Goal: Information Seeking & Learning: Learn about a topic

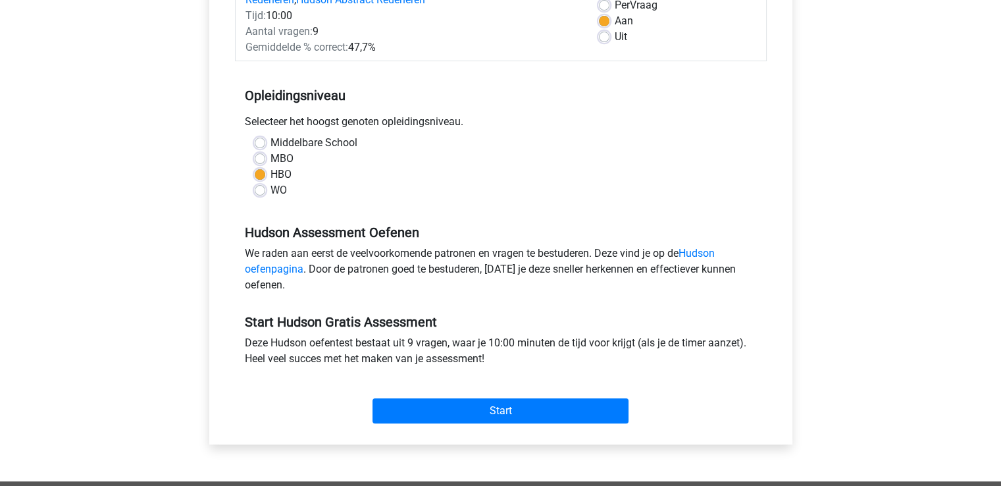
scroll to position [263, 0]
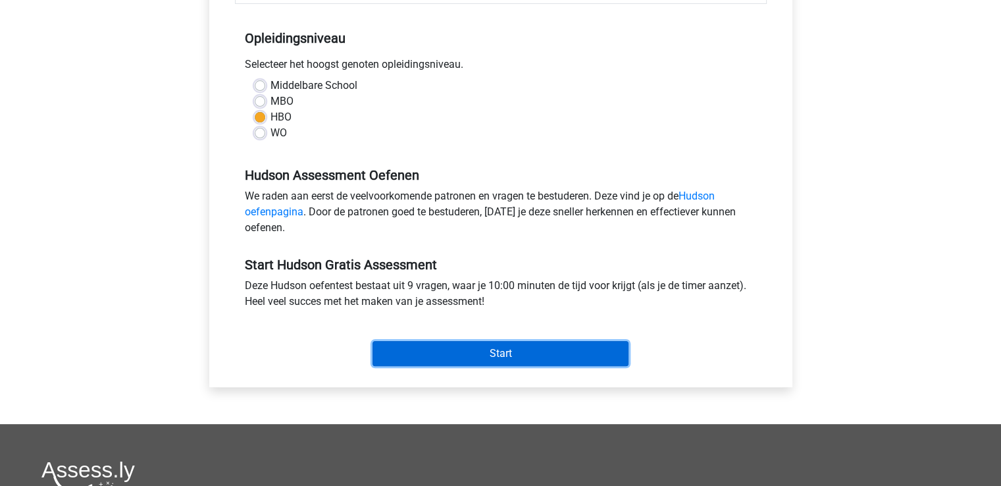
click at [525, 349] on input "Start" at bounding box center [501, 353] width 256 height 25
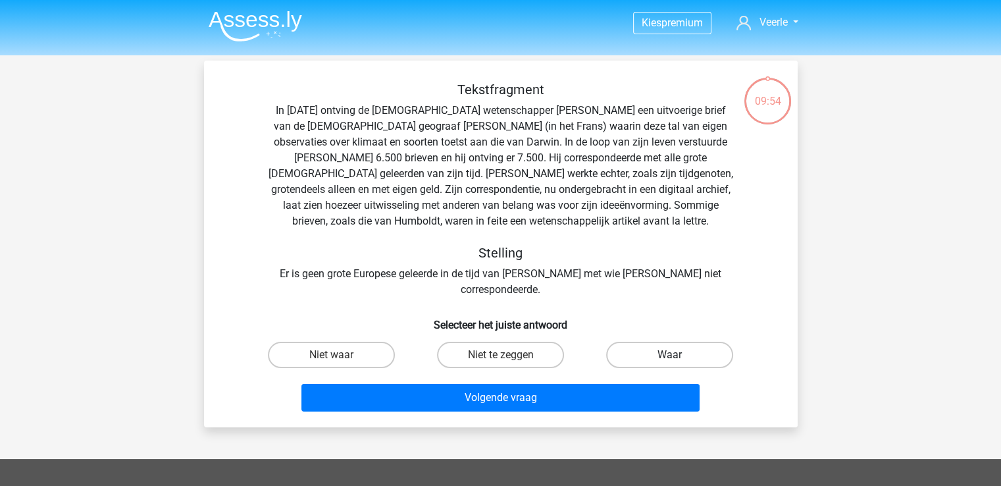
click at [664, 342] on label "Waar" at bounding box center [669, 355] width 127 height 26
click at [670, 355] on input "Waar" at bounding box center [674, 359] width 9 height 9
radio input "true"
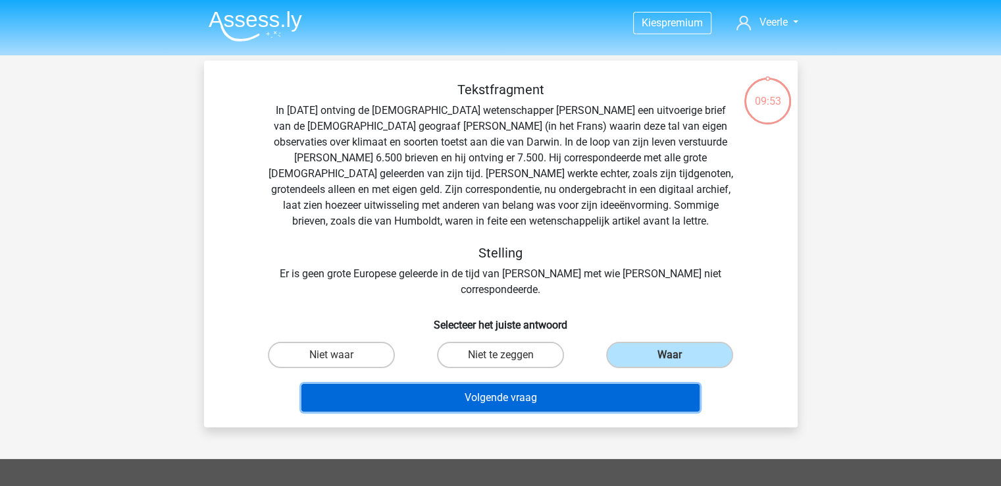
click at [533, 384] on button "Volgende vraag" at bounding box center [501, 398] width 398 height 28
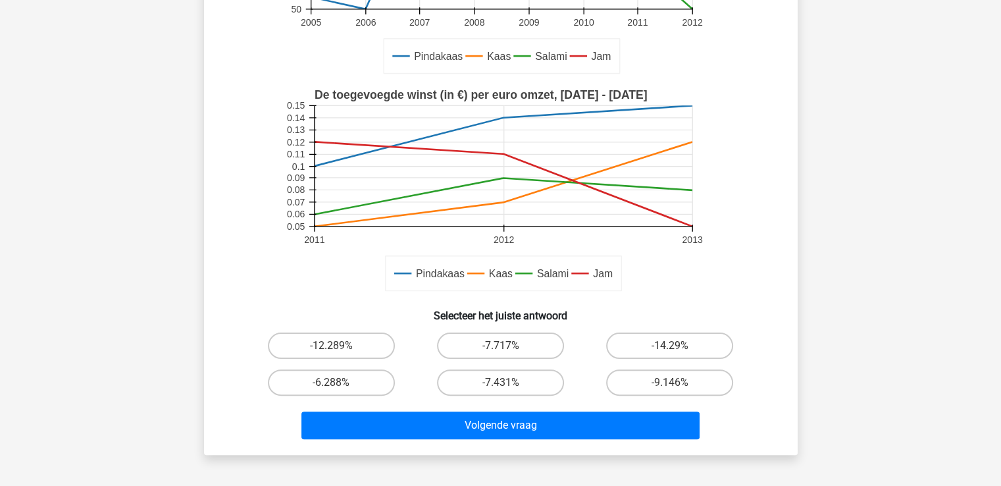
scroll to position [258, 0]
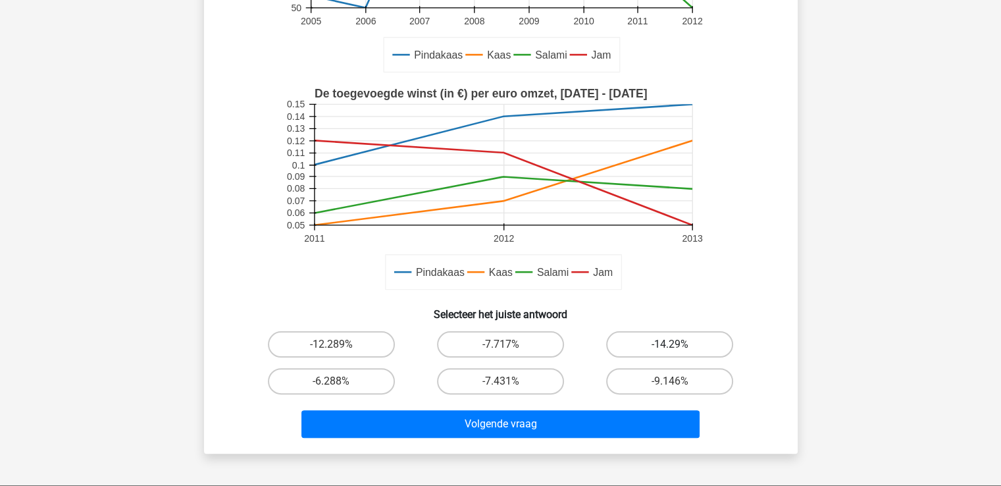
click at [655, 345] on label "-14.29%" at bounding box center [669, 344] width 127 height 26
click at [670, 345] on input "-14.29%" at bounding box center [674, 348] width 9 height 9
radio input "true"
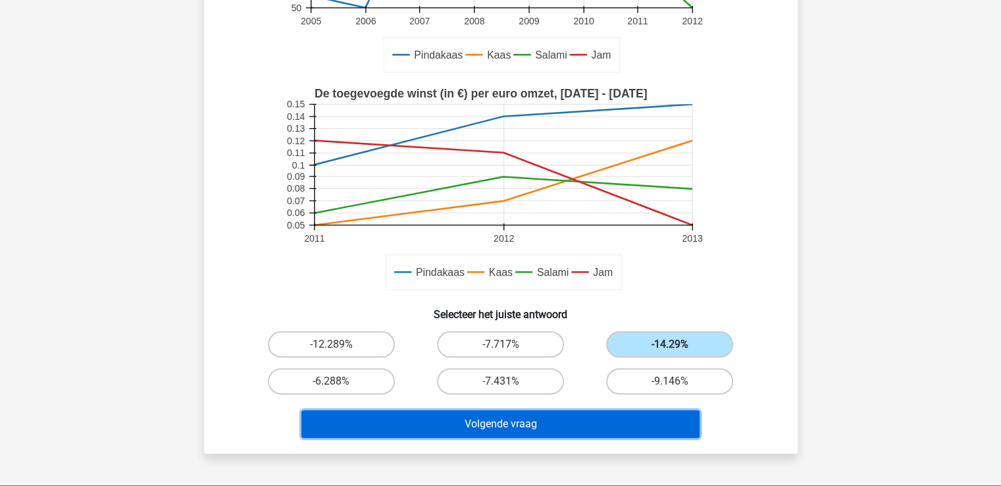
click at [507, 422] on button "Volgende vraag" at bounding box center [501, 424] width 398 height 28
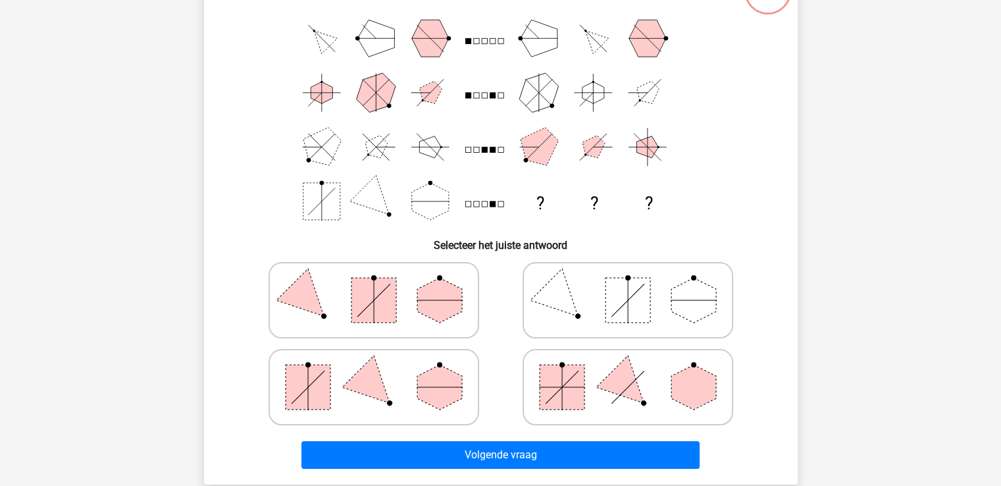
scroll to position [132, 0]
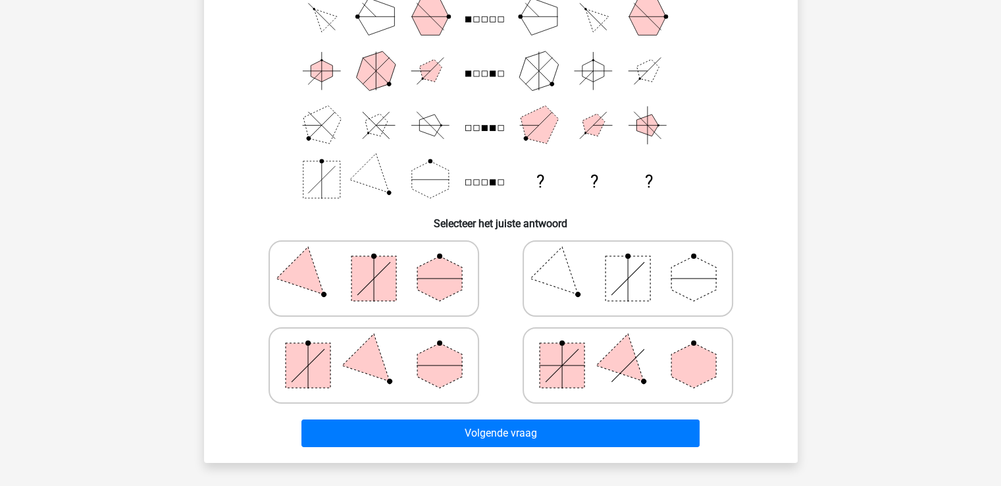
click at [356, 356] on polygon at bounding box center [373, 365] width 63 height 63
click at [374, 349] on input "radio" at bounding box center [378, 344] width 9 height 9
radio input "true"
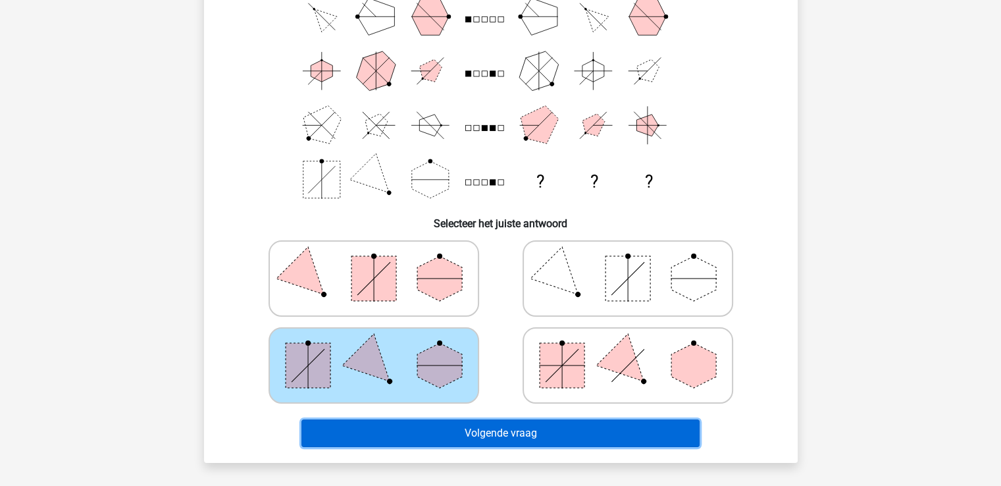
click at [542, 429] on button "Volgende vraag" at bounding box center [501, 433] width 398 height 28
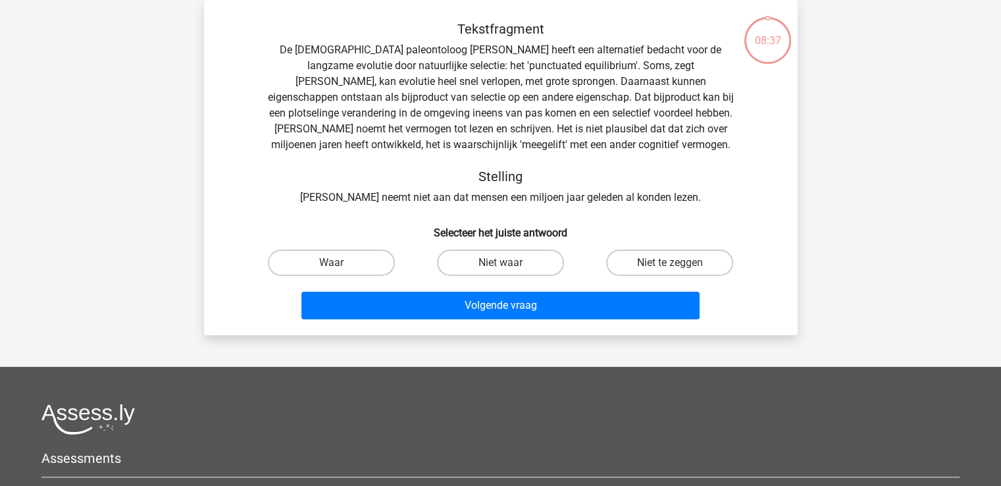
scroll to position [0, 0]
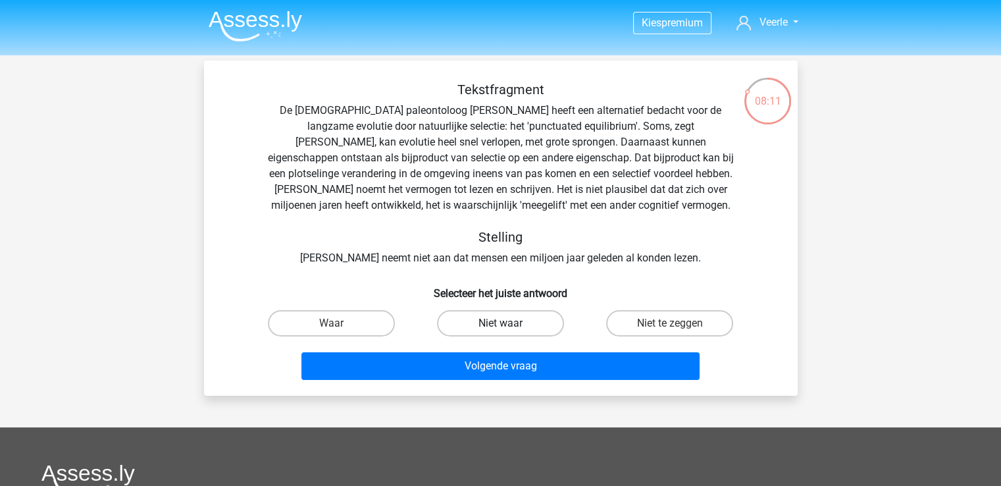
click at [524, 325] on label "Niet waar" at bounding box center [500, 323] width 127 height 26
click at [509, 325] on input "Niet waar" at bounding box center [504, 327] width 9 height 9
radio input "true"
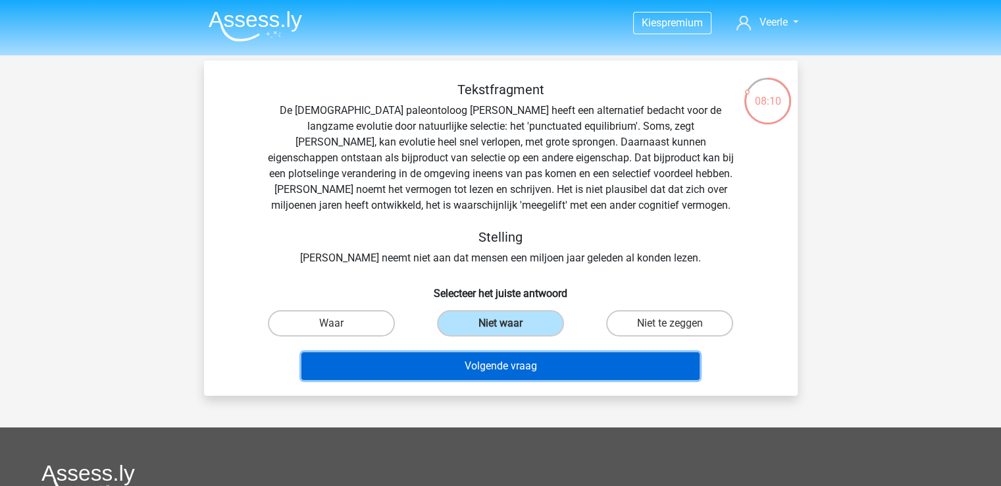
click at [524, 370] on button "Volgende vraag" at bounding box center [501, 366] width 398 height 28
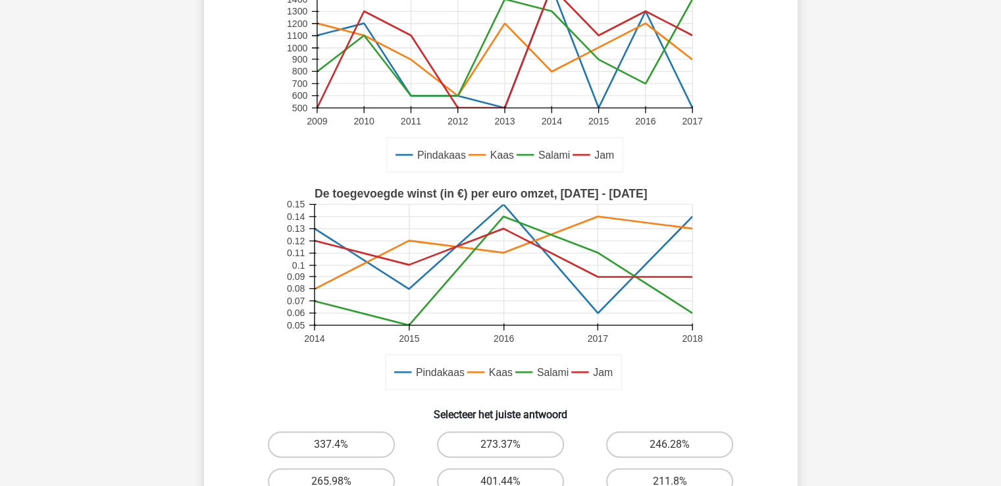
scroll to position [329, 0]
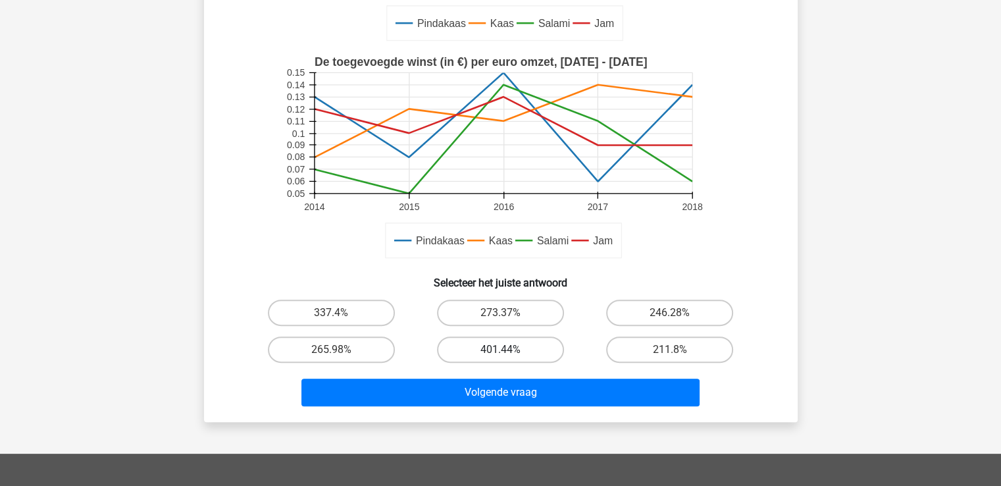
click at [498, 347] on label "401.44%" at bounding box center [500, 349] width 127 height 26
click at [500, 350] on input "401.44%" at bounding box center [504, 354] width 9 height 9
radio input "true"
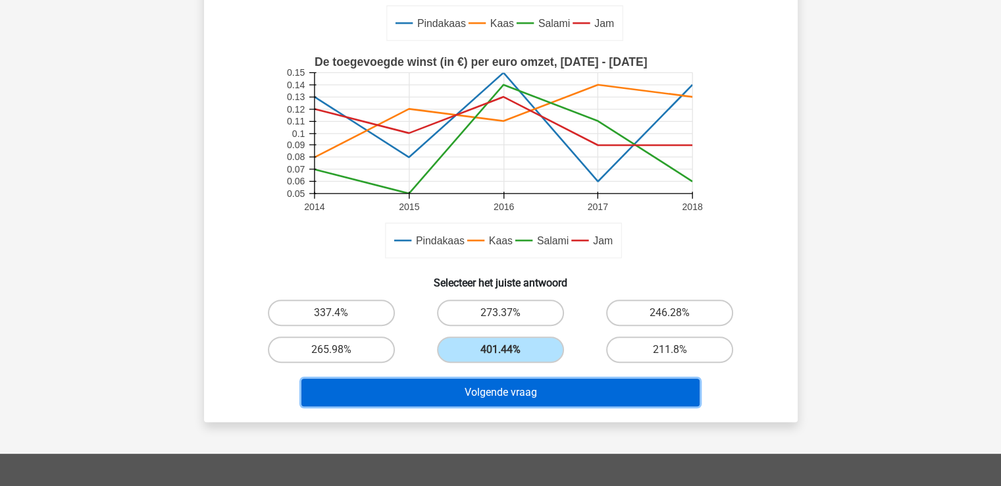
click at [497, 392] on button "Volgende vraag" at bounding box center [501, 393] width 398 height 28
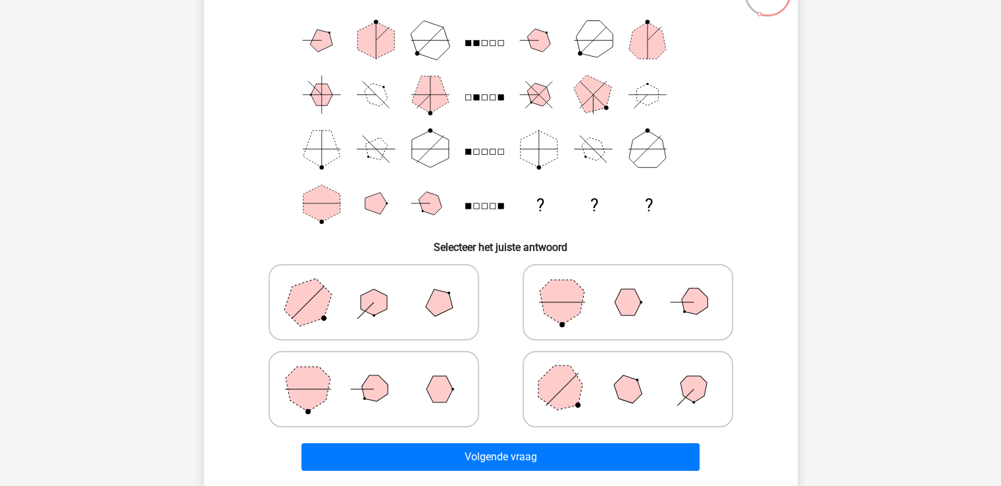
scroll to position [132, 0]
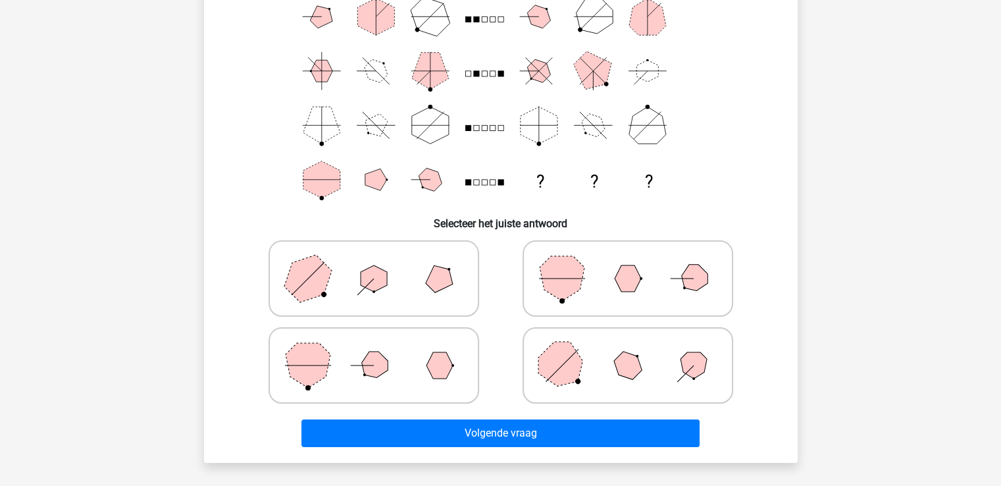
click at [535, 268] on icon at bounding box center [628, 279] width 198 height 66
click at [628, 262] on input "radio" at bounding box center [632, 257] width 9 height 9
radio input "true"
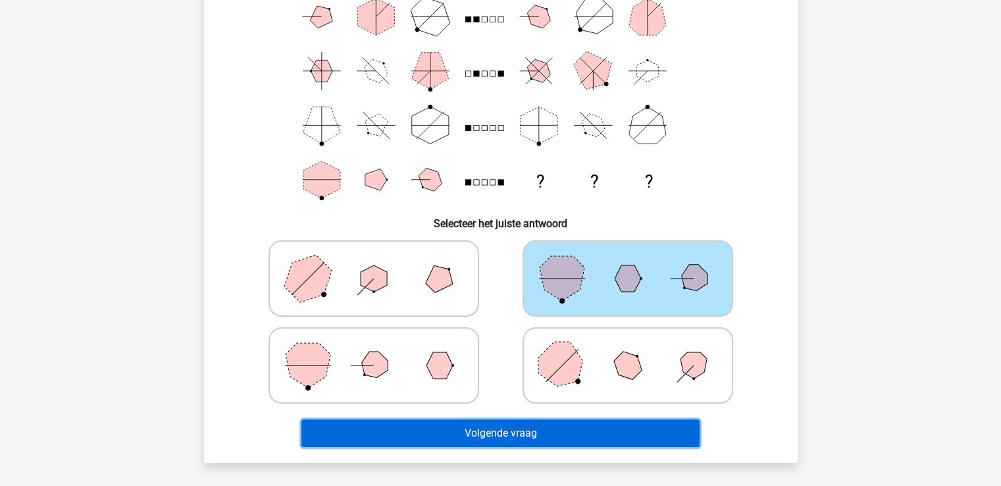
click at [504, 440] on button "Volgende vraag" at bounding box center [501, 433] width 398 height 28
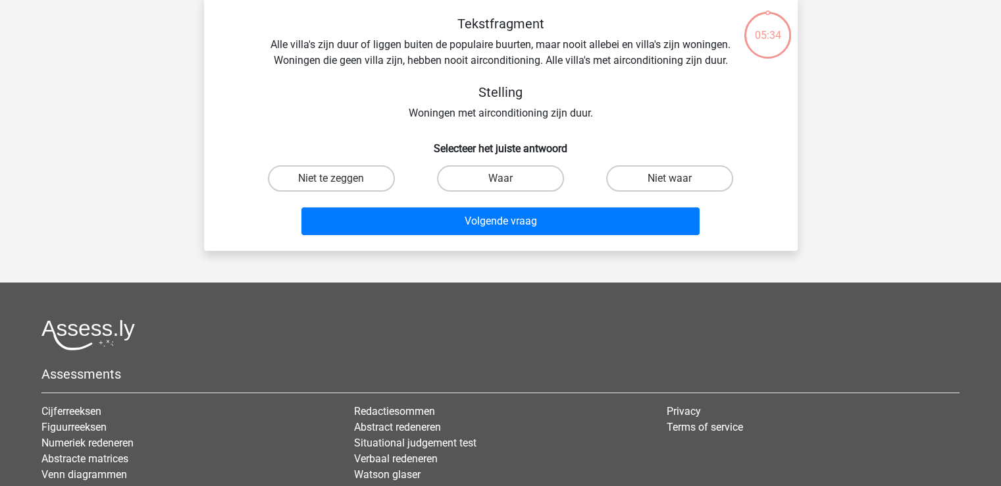
scroll to position [61, 0]
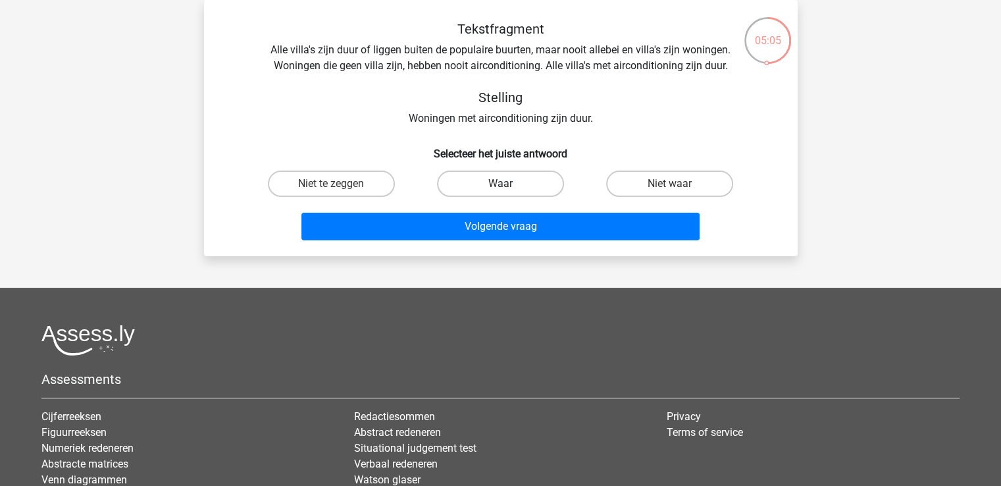
click at [514, 186] on label "Waar" at bounding box center [500, 184] width 127 height 26
click at [509, 186] on input "Waar" at bounding box center [504, 188] width 9 height 9
radio input "true"
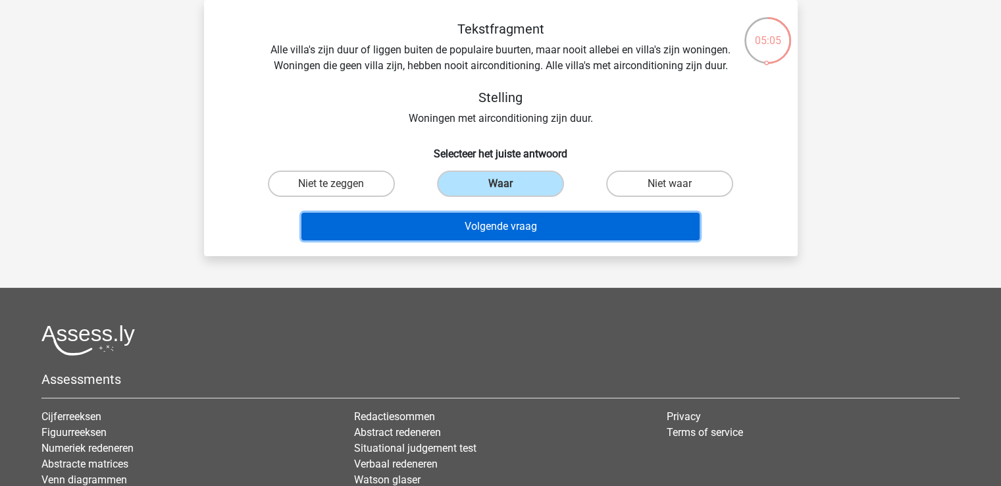
click at [508, 235] on button "Volgende vraag" at bounding box center [501, 227] width 398 height 28
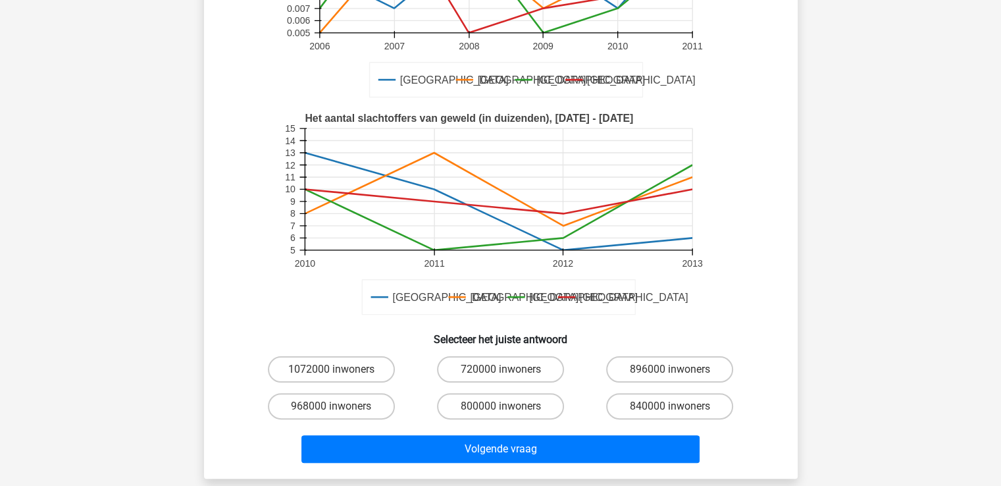
scroll to position [263, 0]
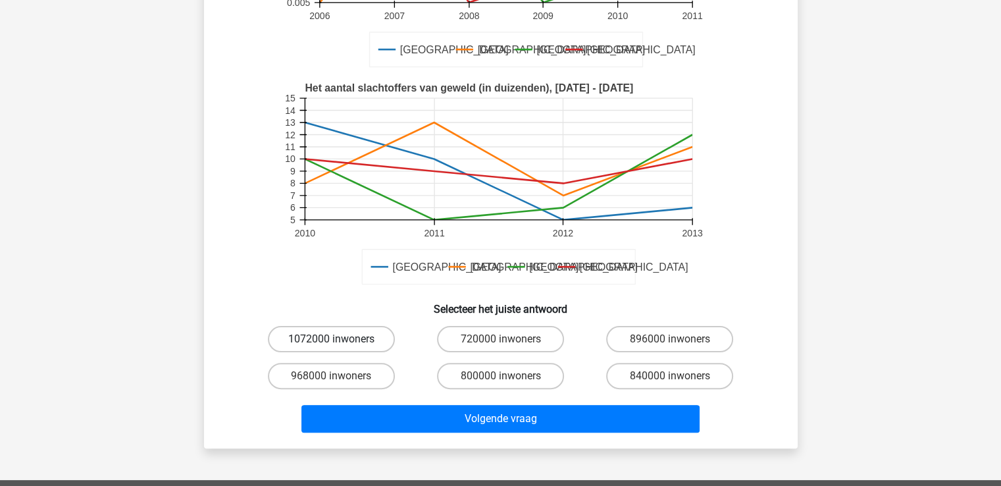
click at [313, 341] on label "1072000 inwoners" at bounding box center [331, 339] width 127 height 26
click at [331, 341] on input "1072000 inwoners" at bounding box center [335, 343] width 9 height 9
radio input "true"
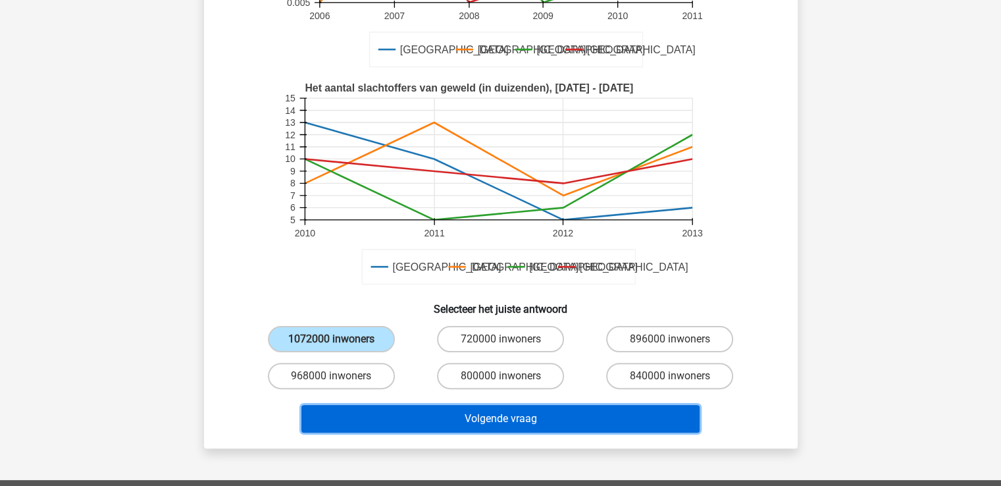
click at [471, 422] on button "Volgende vraag" at bounding box center [501, 419] width 398 height 28
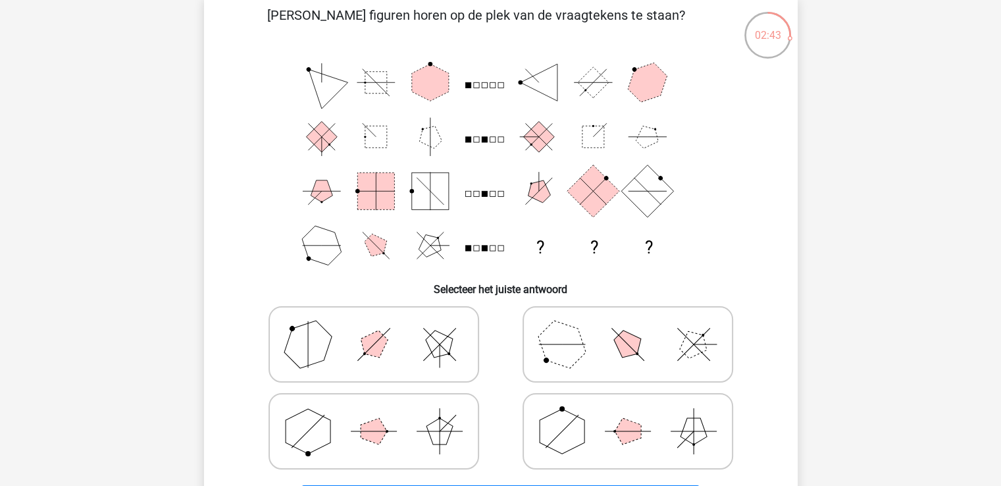
scroll to position [132, 0]
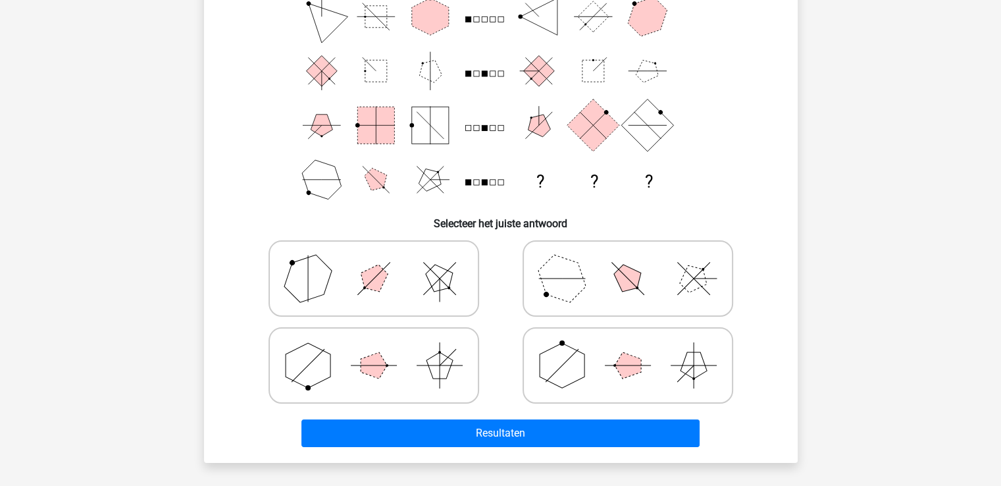
click at [314, 288] on polygon at bounding box center [307, 278] width 63 height 63
click at [374, 262] on input "radio" at bounding box center [378, 257] width 9 height 9
radio input "true"
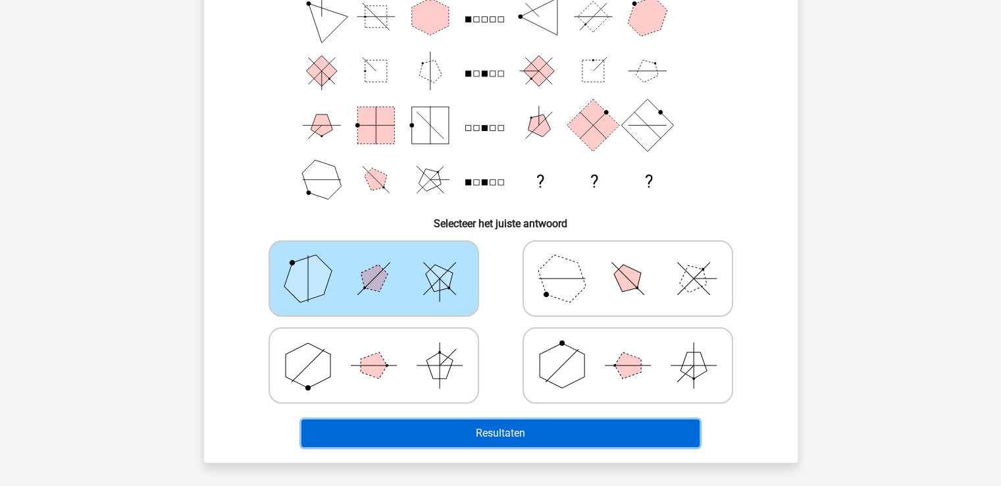
click at [471, 427] on button "Resultaten" at bounding box center [501, 433] width 398 height 28
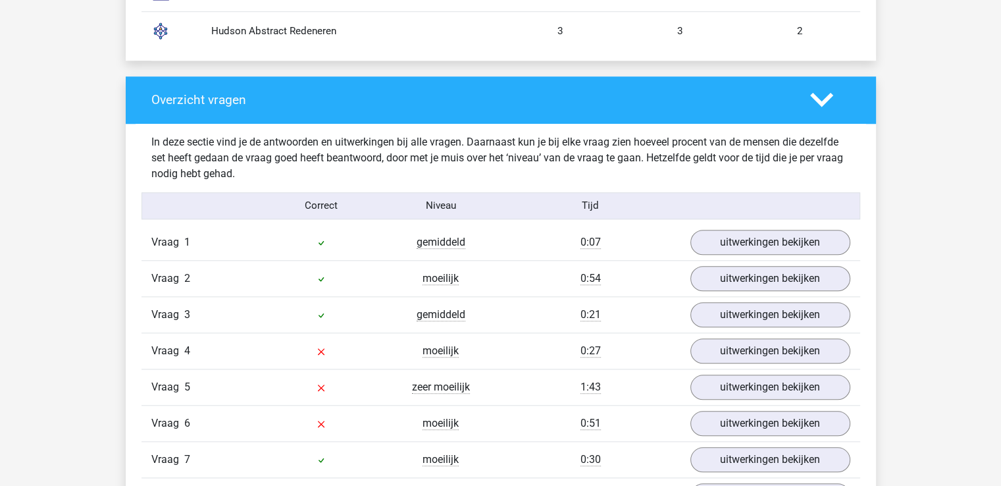
scroll to position [1251, 0]
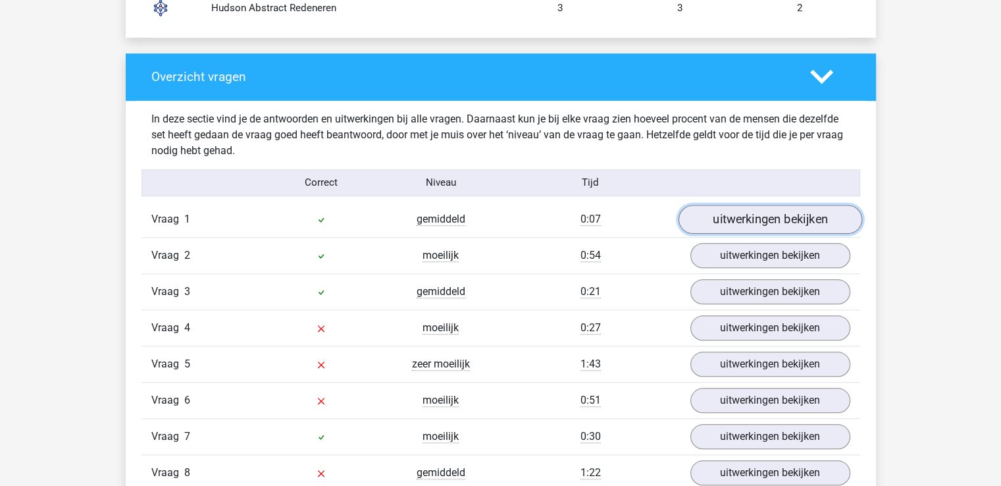
click at [759, 223] on link "uitwerkingen bekijken" at bounding box center [770, 219] width 184 height 29
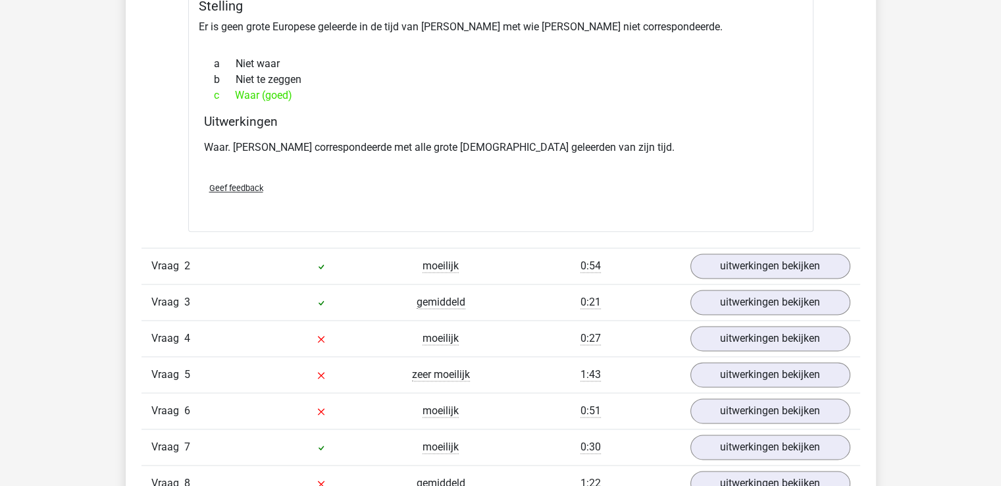
scroll to position [1646, 0]
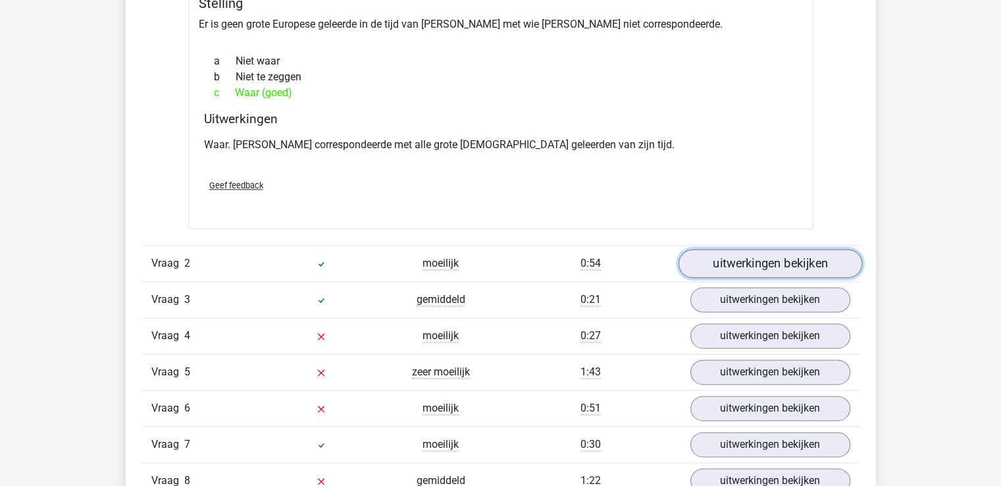
click at [778, 264] on link "uitwerkingen bekijken" at bounding box center [770, 263] width 184 height 29
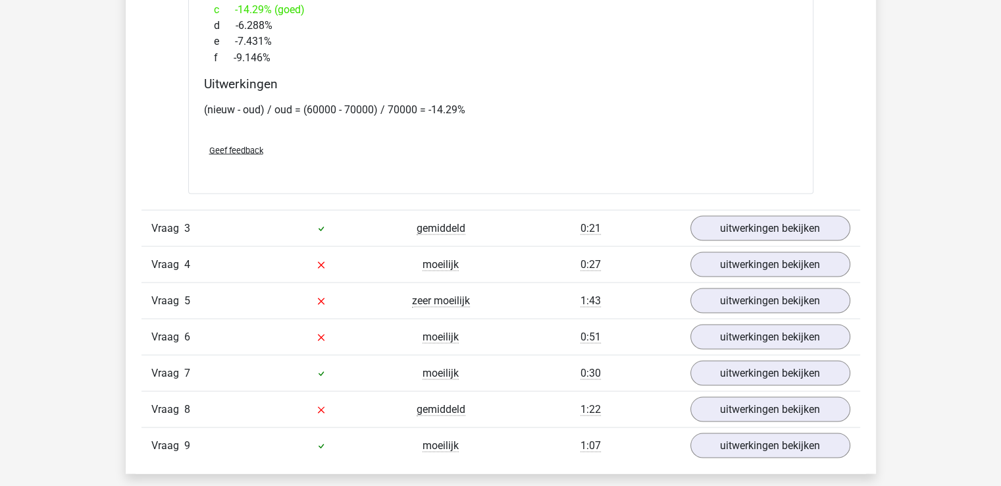
scroll to position [2436, 0]
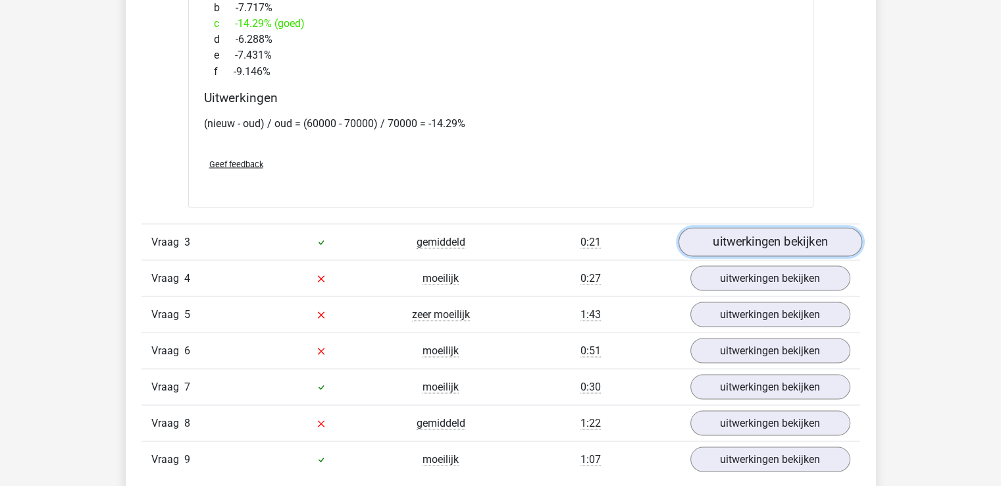
click at [758, 238] on link "uitwerkingen bekijken" at bounding box center [770, 241] width 184 height 29
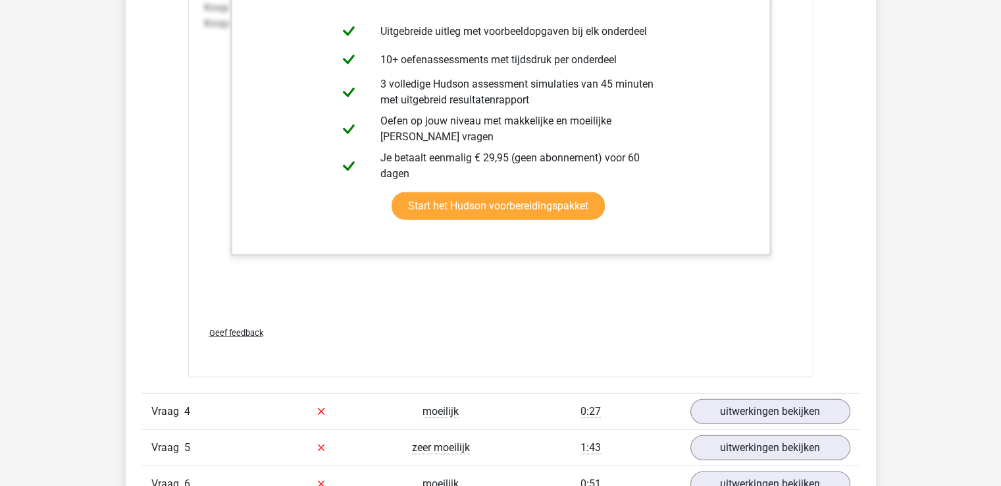
scroll to position [3489, 0]
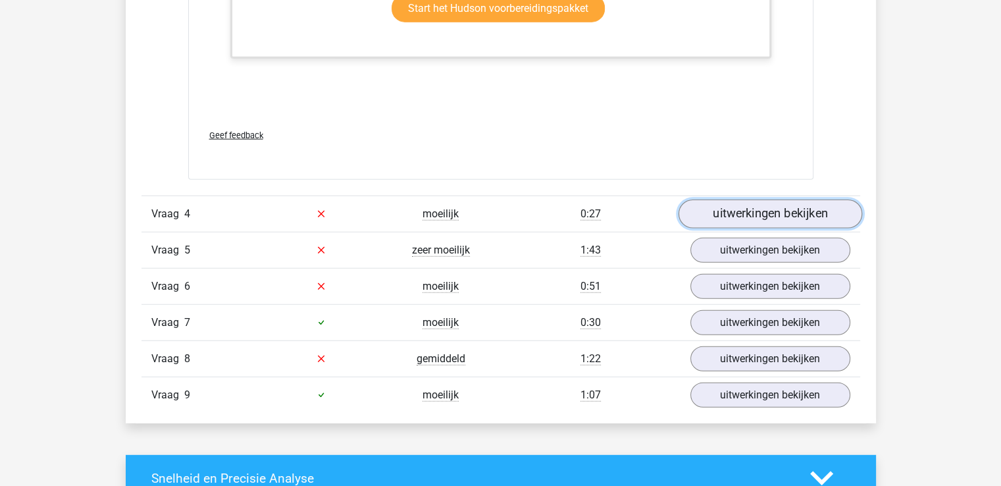
click at [741, 207] on link "uitwerkingen bekijken" at bounding box center [770, 213] width 184 height 29
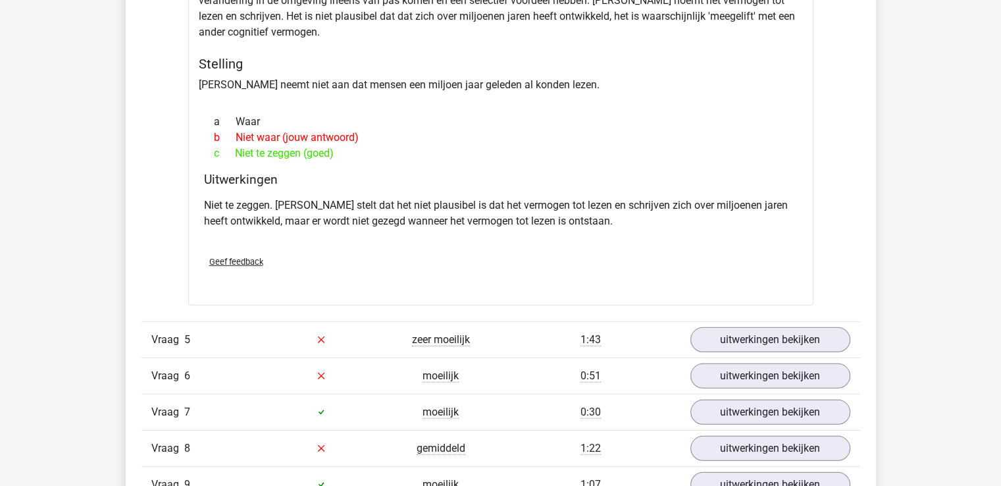
scroll to position [3884, 0]
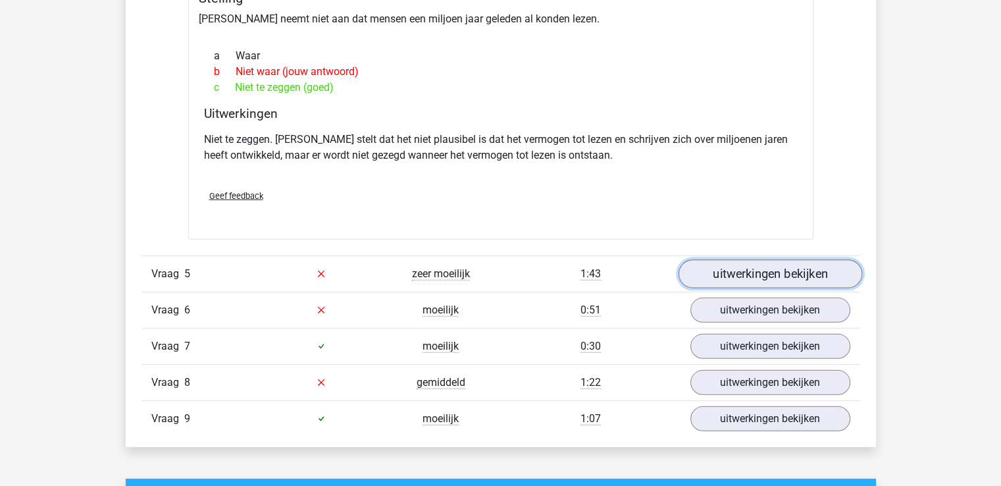
click at [760, 269] on link "uitwerkingen bekijken" at bounding box center [770, 273] width 184 height 29
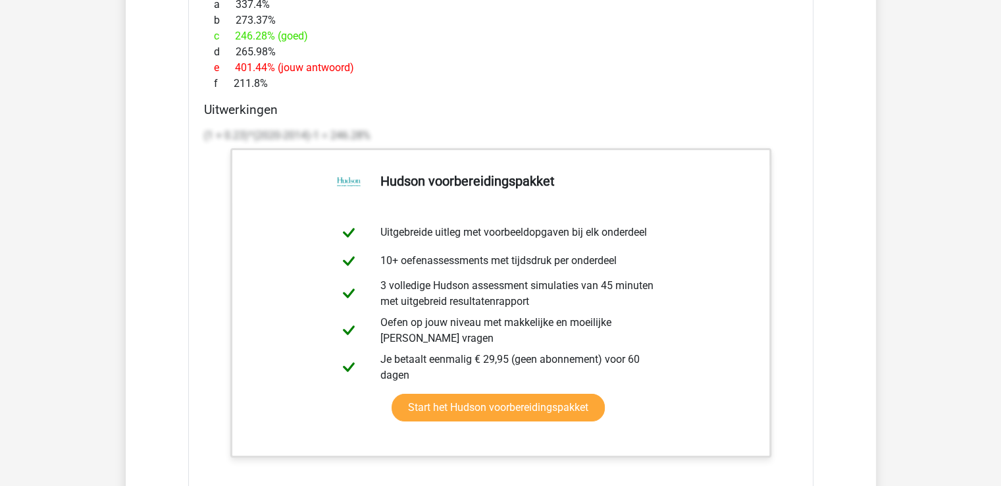
scroll to position [4674, 0]
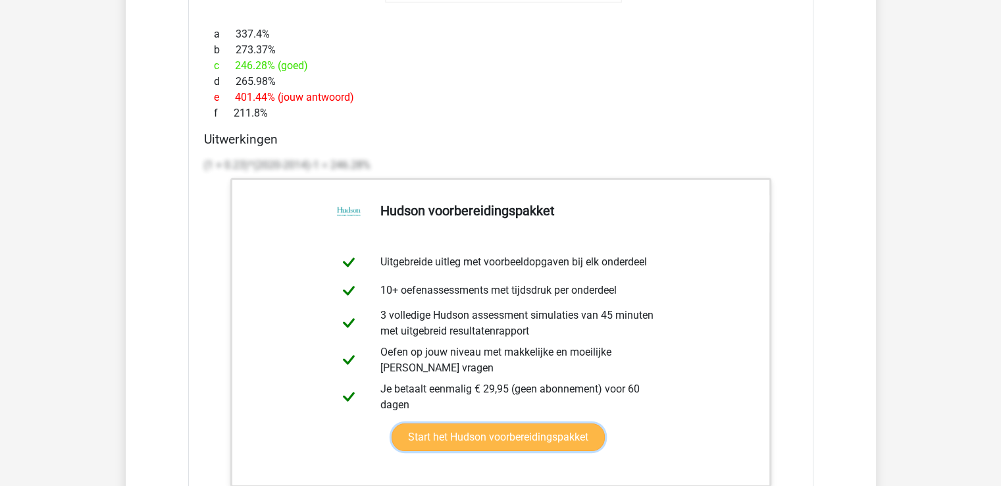
click at [511, 433] on link "Start het Hudson voorbereidingspakket" at bounding box center [498, 437] width 213 height 28
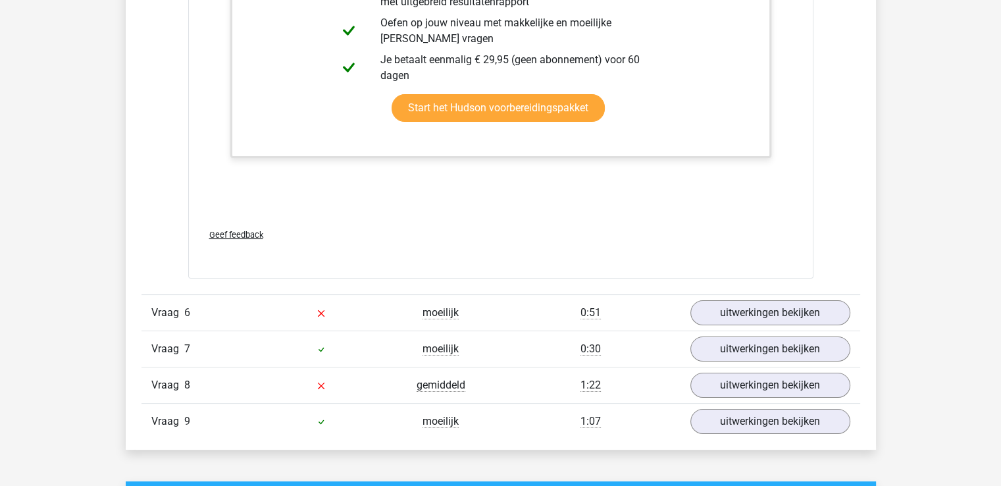
scroll to position [5069, 0]
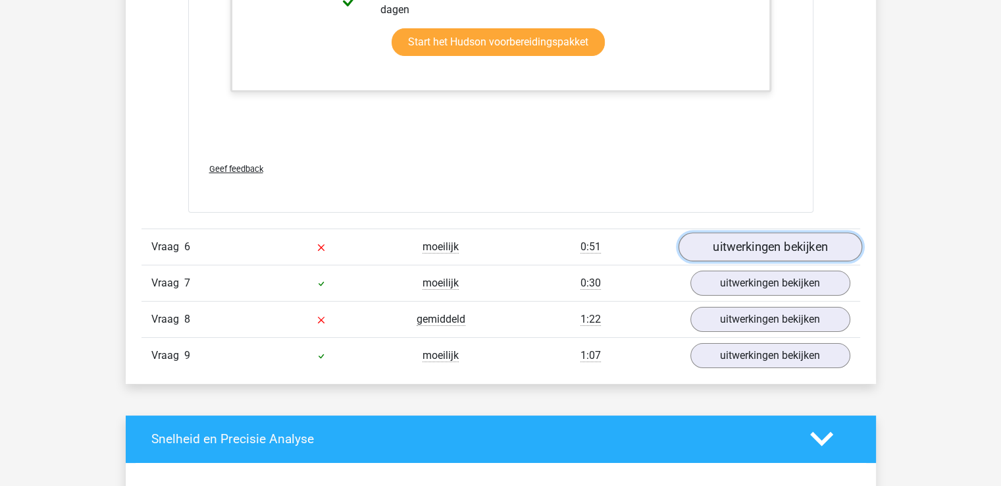
click at [720, 246] on link "uitwerkingen bekijken" at bounding box center [770, 246] width 184 height 29
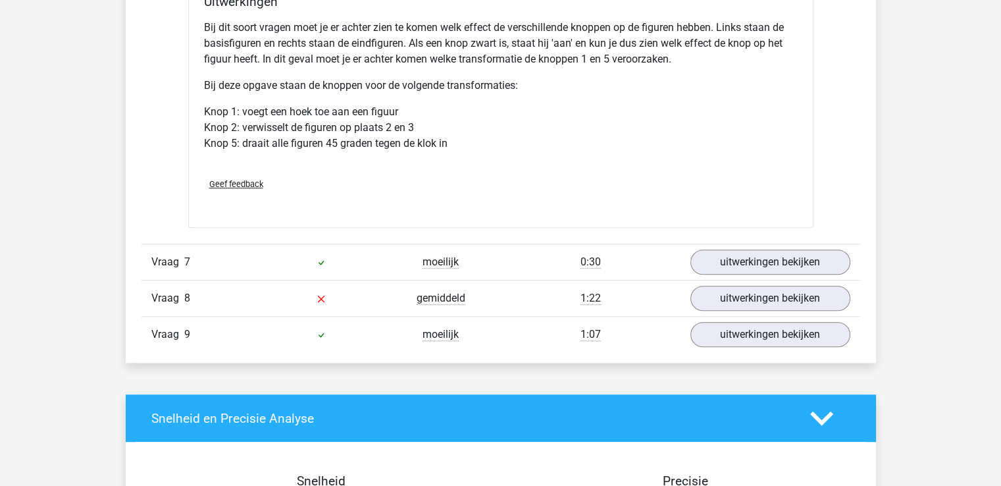
scroll to position [5859, 0]
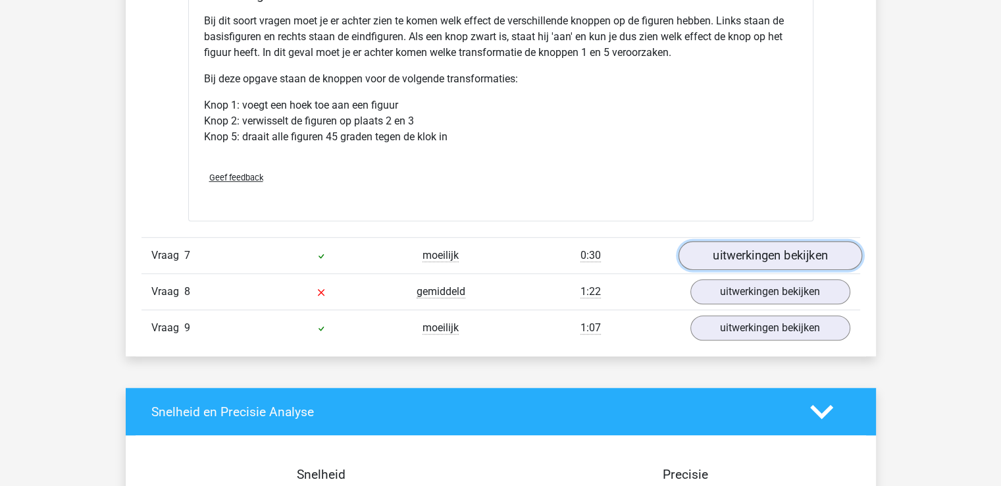
click at [741, 253] on link "uitwerkingen bekijken" at bounding box center [770, 255] width 184 height 29
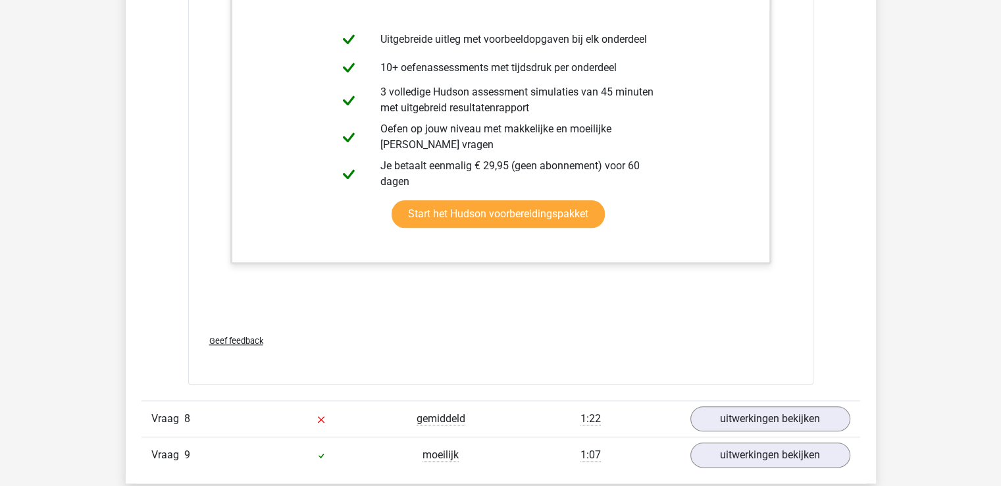
scroll to position [6518, 0]
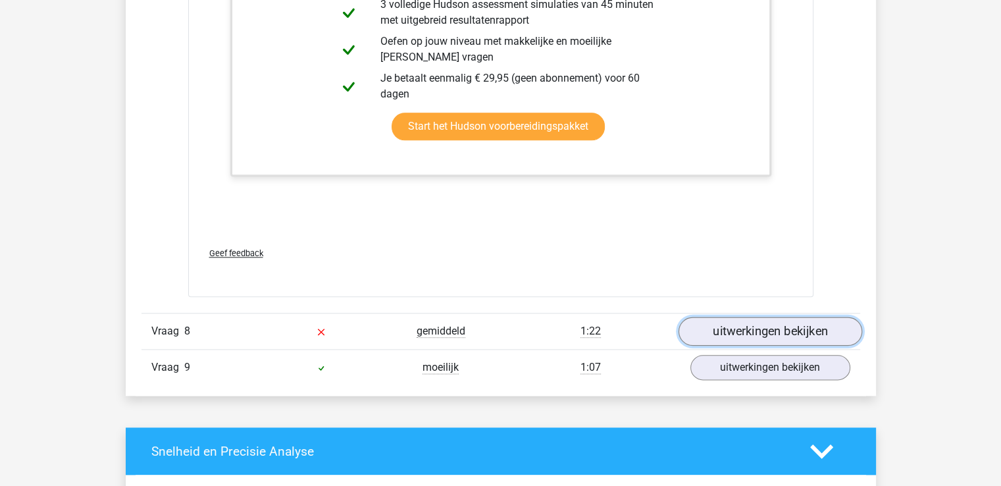
click at [726, 328] on link "uitwerkingen bekijken" at bounding box center [770, 331] width 184 height 29
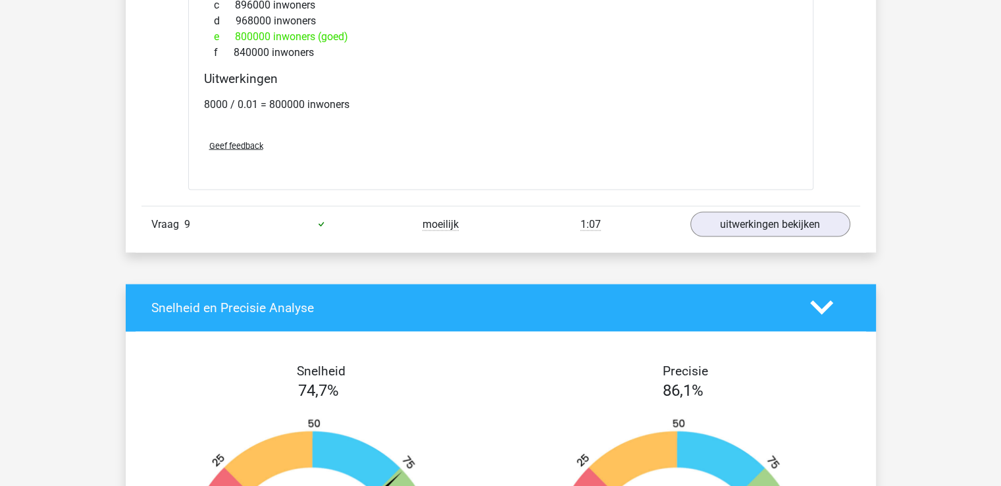
scroll to position [7308, 0]
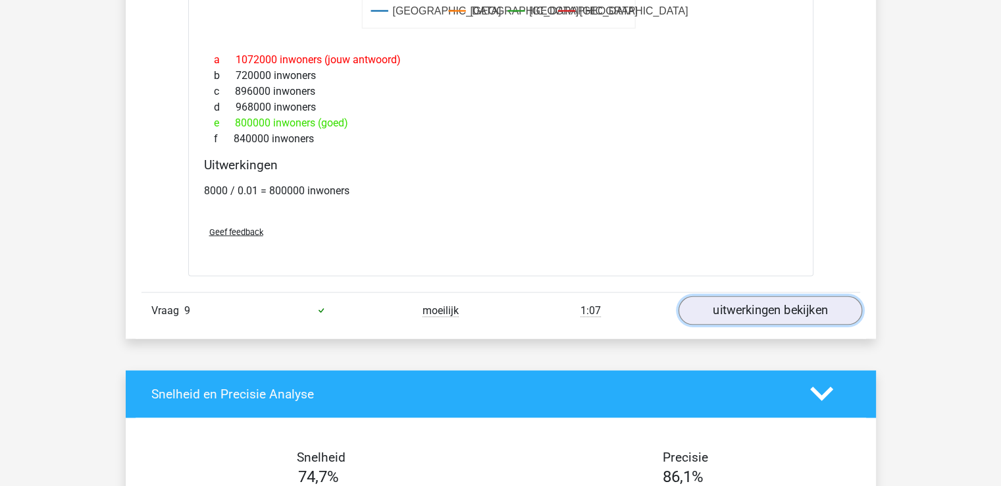
click at [734, 311] on link "uitwerkingen bekijken" at bounding box center [770, 310] width 184 height 29
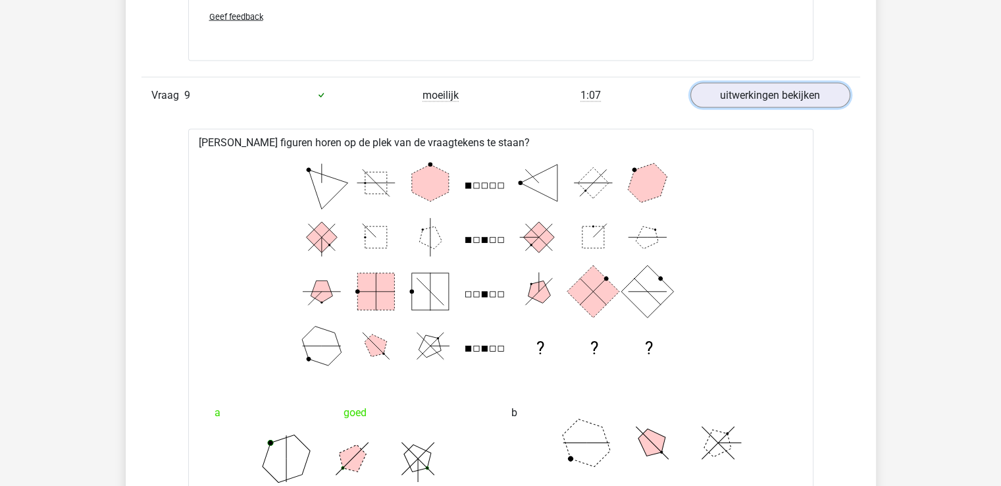
scroll to position [7439, 0]
